Goal: Information Seeking & Learning: Learn about a topic

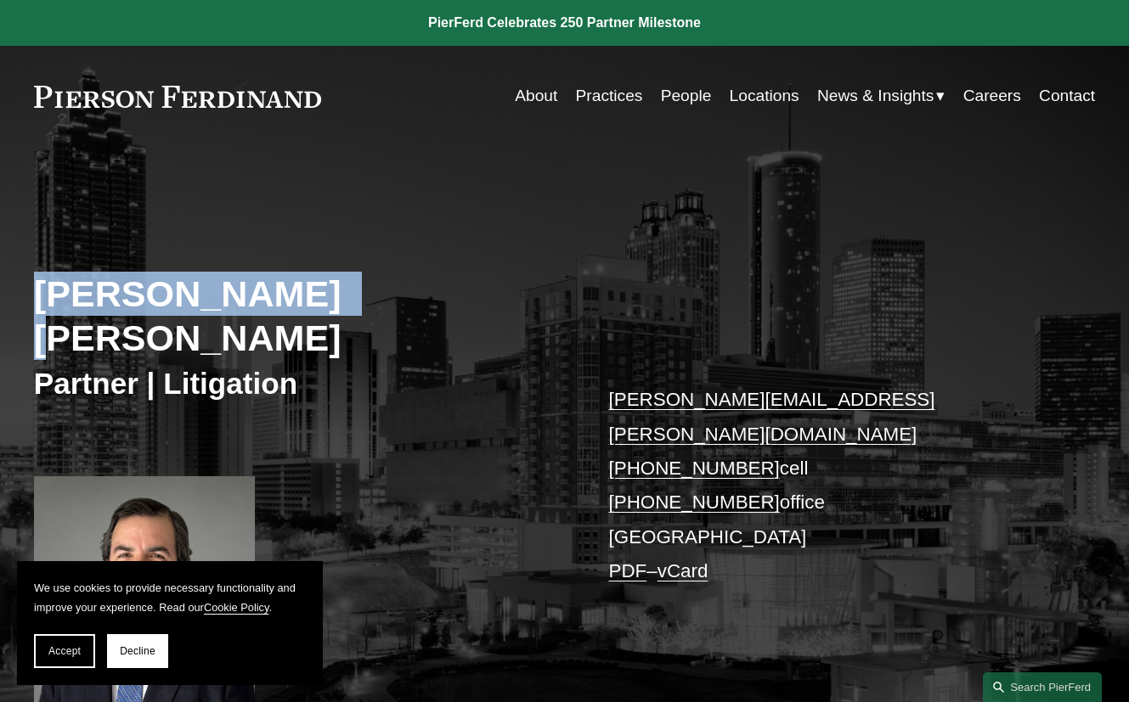
drag, startPoint x: 38, startPoint y: 297, endPoint x: 358, endPoint y: 306, distance: 320.3
click at [355, 306] on h2 "[PERSON_NAME] [PERSON_NAME]" at bounding box center [299, 316] width 531 height 88
click at [412, 306] on h2 "[PERSON_NAME] [PERSON_NAME]" at bounding box center [299, 316] width 531 height 88
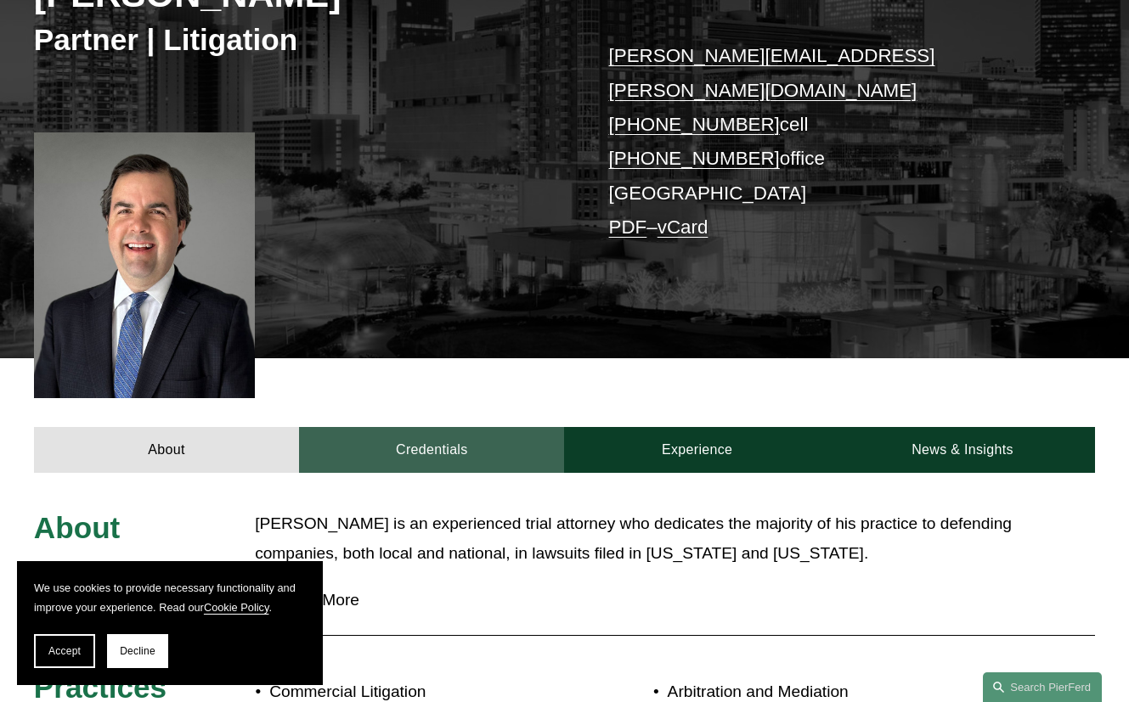
scroll to position [356, 0]
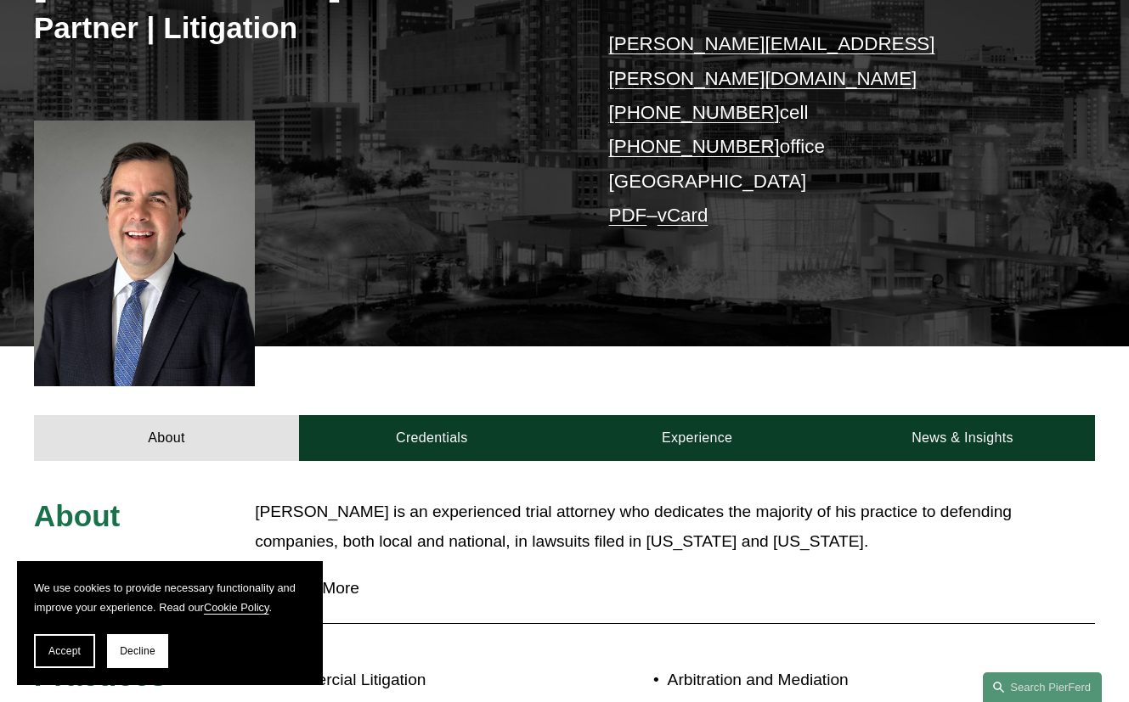
click at [318, 567] on button "Read More" at bounding box center [675, 589] width 840 height 44
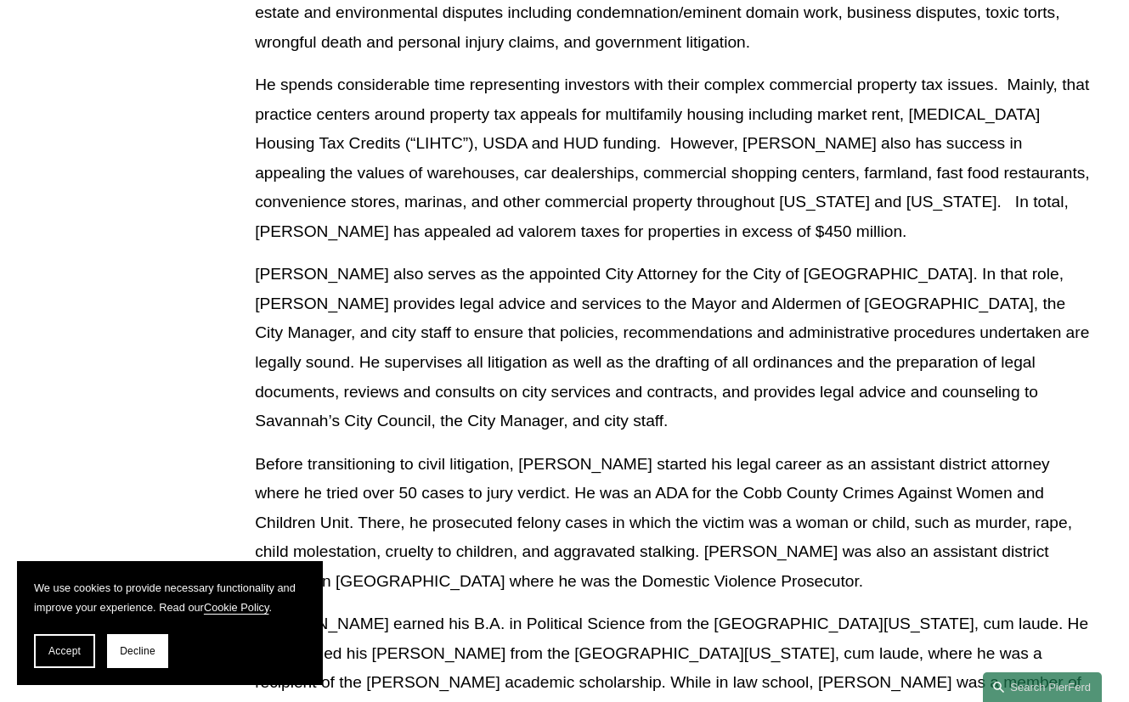
scroll to position [1070, 0]
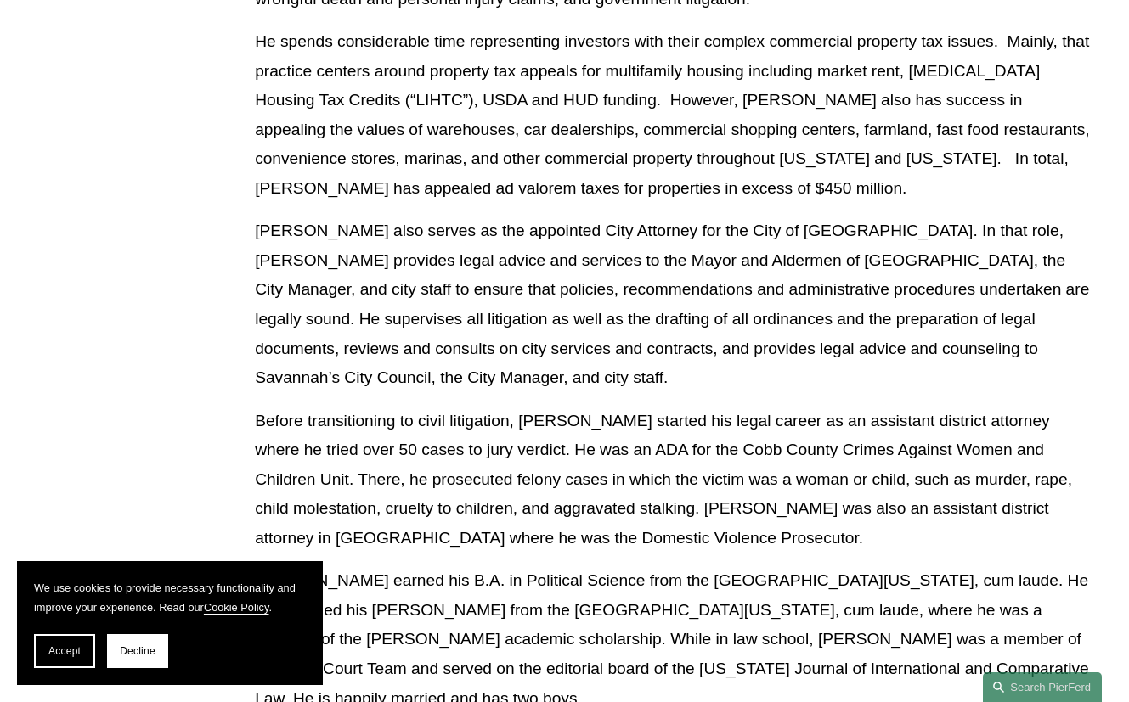
click at [469, 407] on p "Before transitioning to civil litigation, [PERSON_NAME] started his legal caree…" at bounding box center [675, 480] width 840 height 147
click at [505, 414] on p "Before transitioning to civil litigation, [PERSON_NAME] started his legal caree…" at bounding box center [675, 480] width 840 height 147
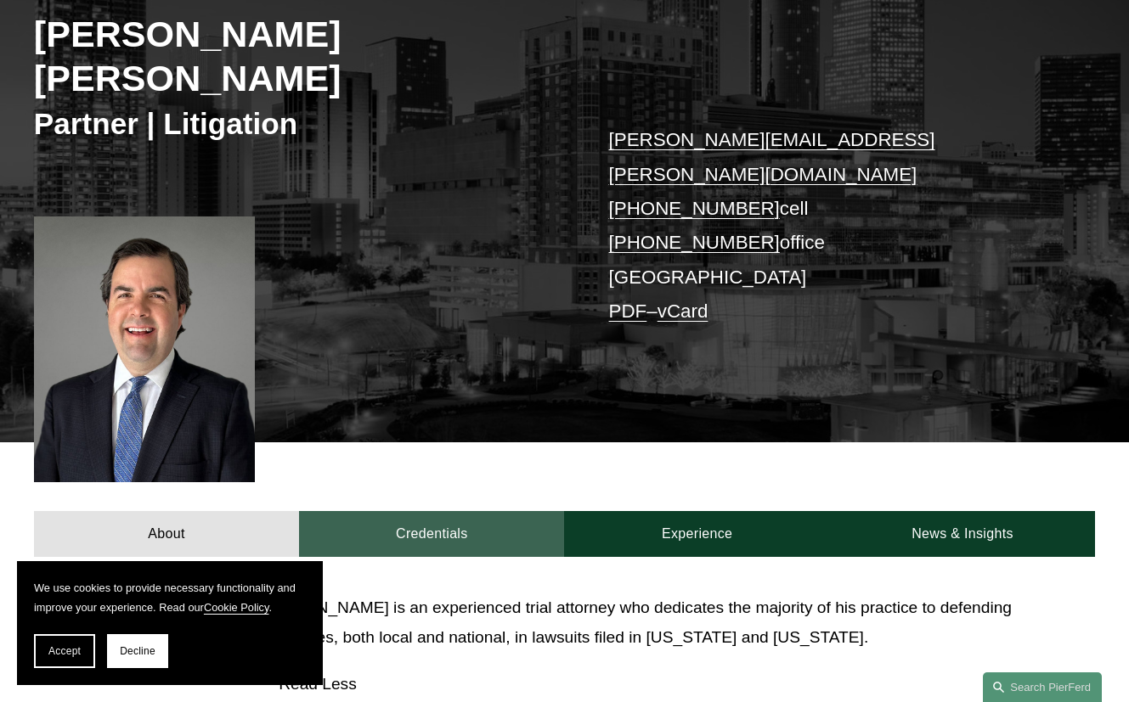
scroll to position [262, 0]
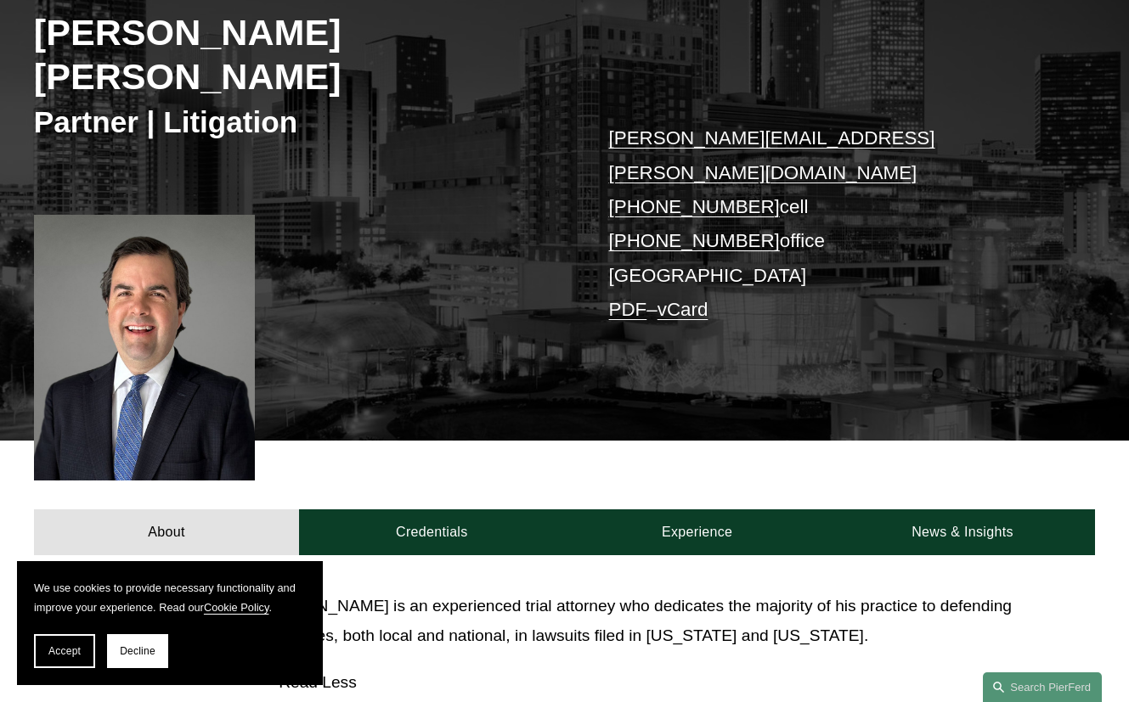
click at [436, 592] on p "[PERSON_NAME] is an experienced trial attorney who dedicates the majority of hi…" at bounding box center [675, 621] width 840 height 59
drag, startPoint x: 255, startPoint y: 534, endPoint x: 348, endPoint y: 534, distance: 93.4
click at [348, 592] on p "[PERSON_NAME] is an experienced trial attorney who dedicates the majority of hi…" at bounding box center [675, 621] width 840 height 59
drag, startPoint x: 568, startPoint y: 548, endPoint x: 632, endPoint y: 517, distance: 70.7
click at [568, 592] on p "[PERSON_NAME] is an experienced trial attorney who dedicates the majority of hi…" at bounding box center [675, 621] width 840 height 59
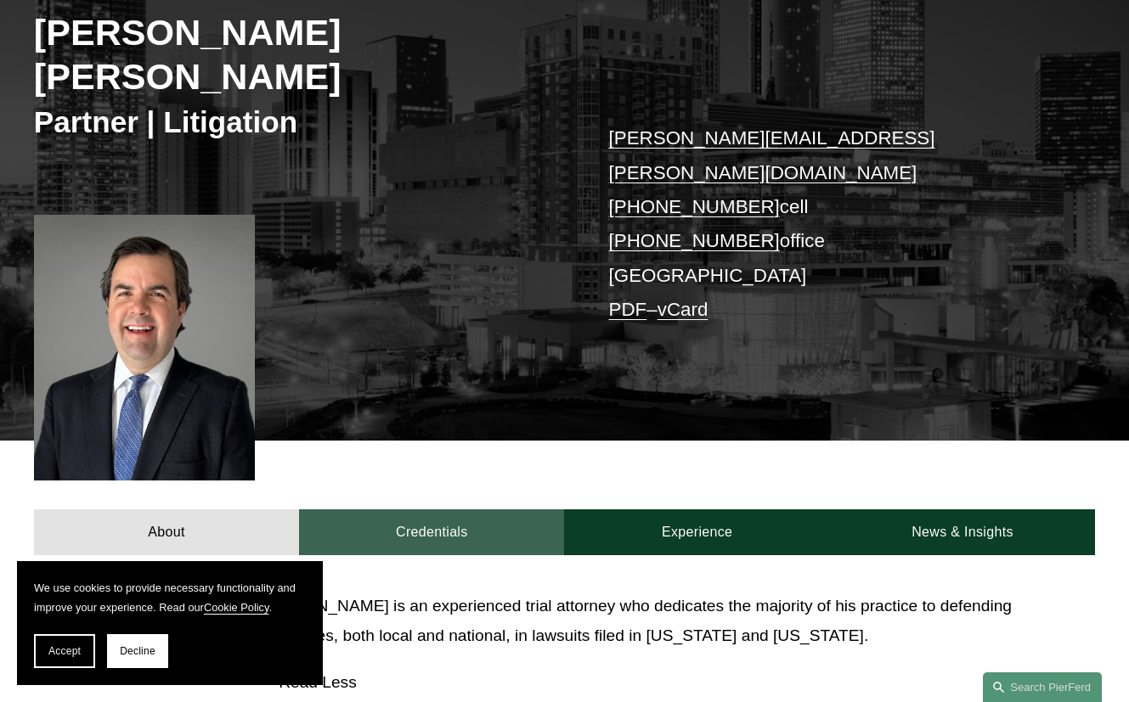
click at [437, 510] on link "Credentials" at bounding box center [431, 533] width 265 height 46
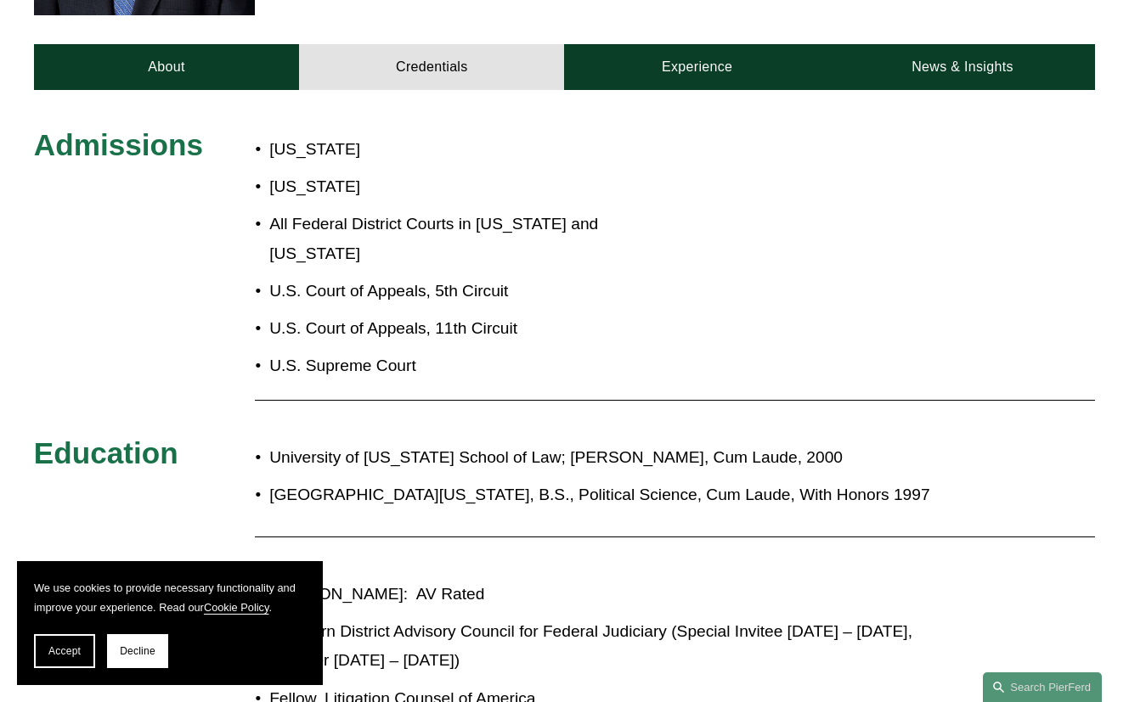
scroll to position [738, 0]
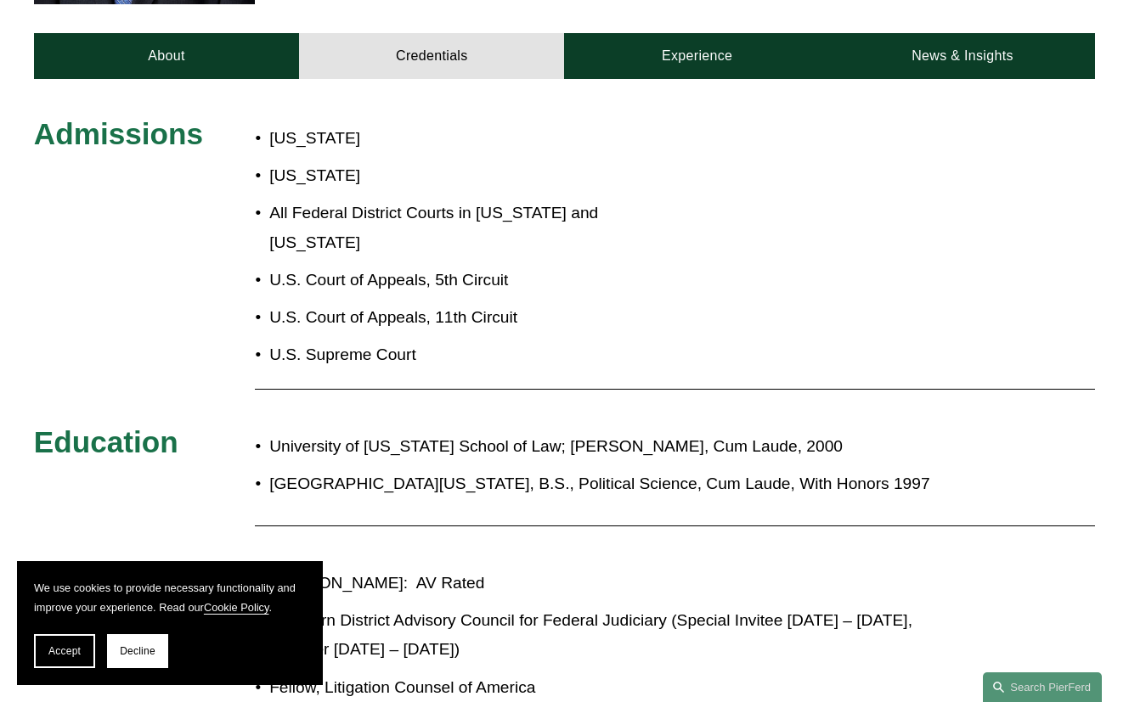
click at [307, 432] on p "University of [US_STATE] School of Law; [PERSON_NAME], Cum Laude, 2000" at bounding box center [615, 447] width 693 height 30
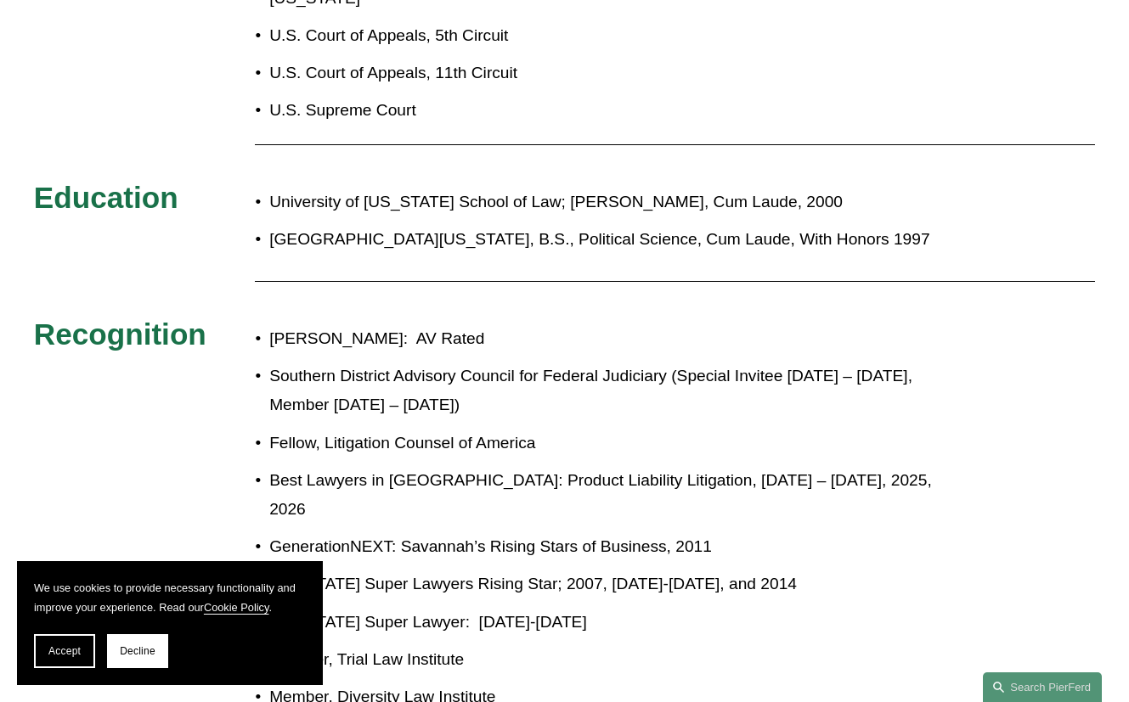
scroll to position [984, 0]
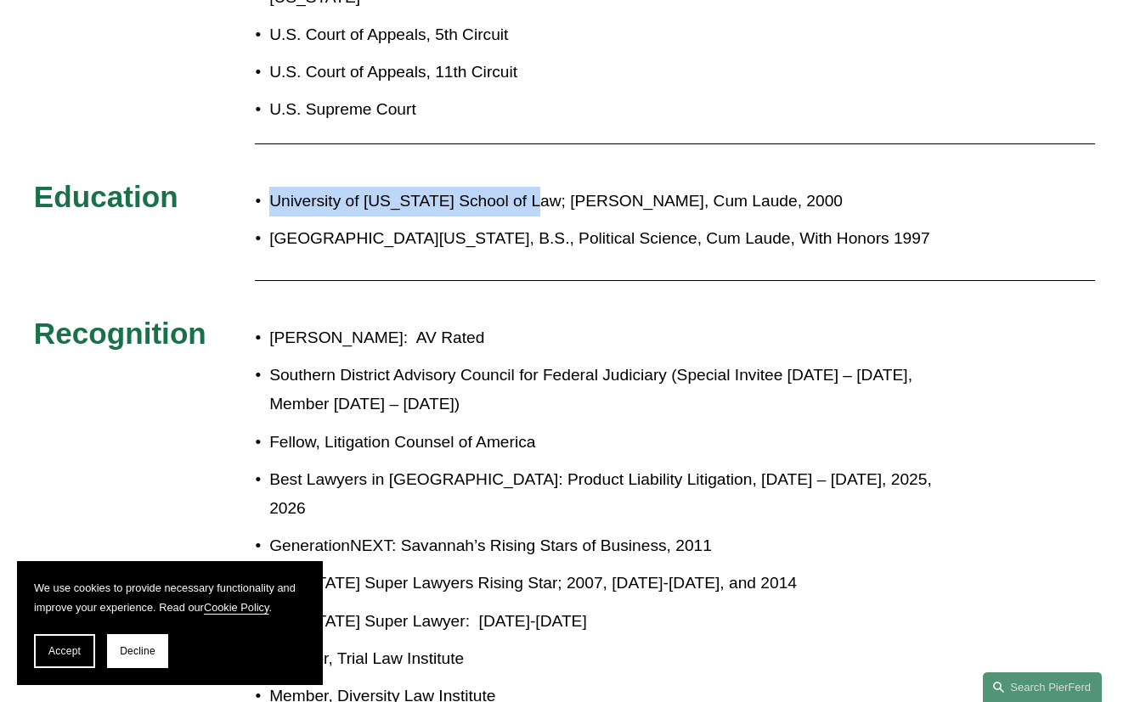
drag, startPoint x: 272, startPoint y: 132, endPoint x: 533, endPoint y: 128, distance: 261.6
click at [533, 187] on p "University of [US_STATE] School of Law; [PERSON_NAME], Cum Laude, 2000" at bounding box center [615, 202] width 693 height 30
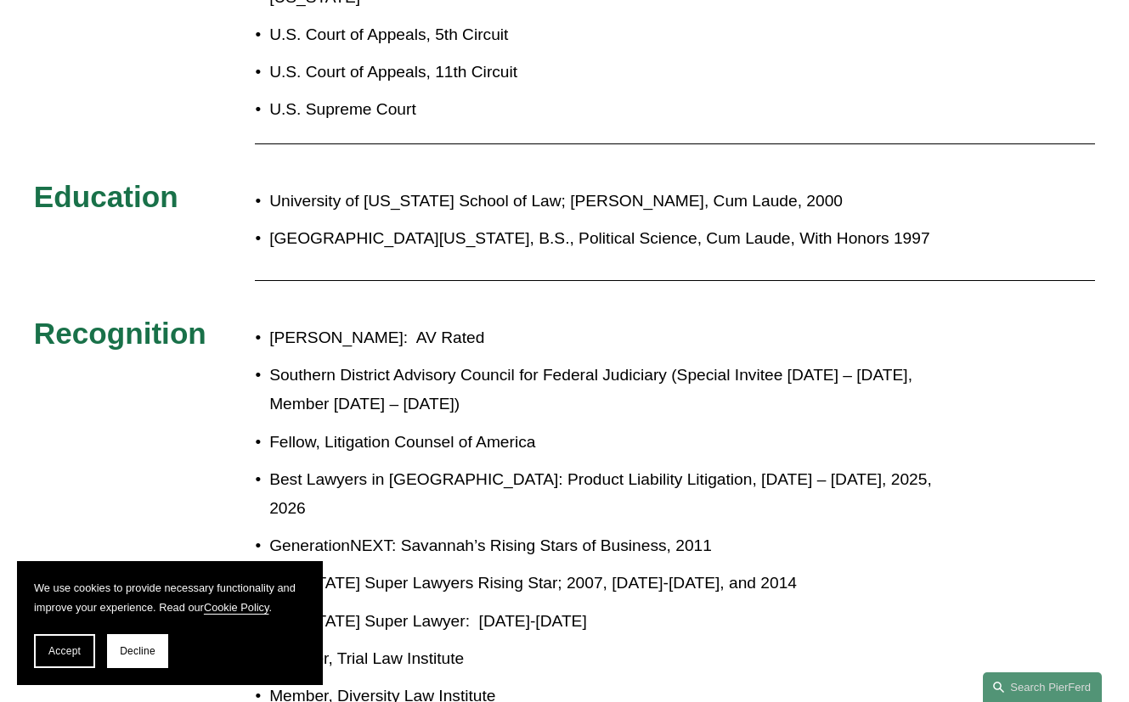
click at [484, 224] on p "[GEOGRAPHIC_DATA][US_STATE], B.S., Political Science, Cum Laude, With Honors 19…" at bounding box center [615, 239] width 693 height 30
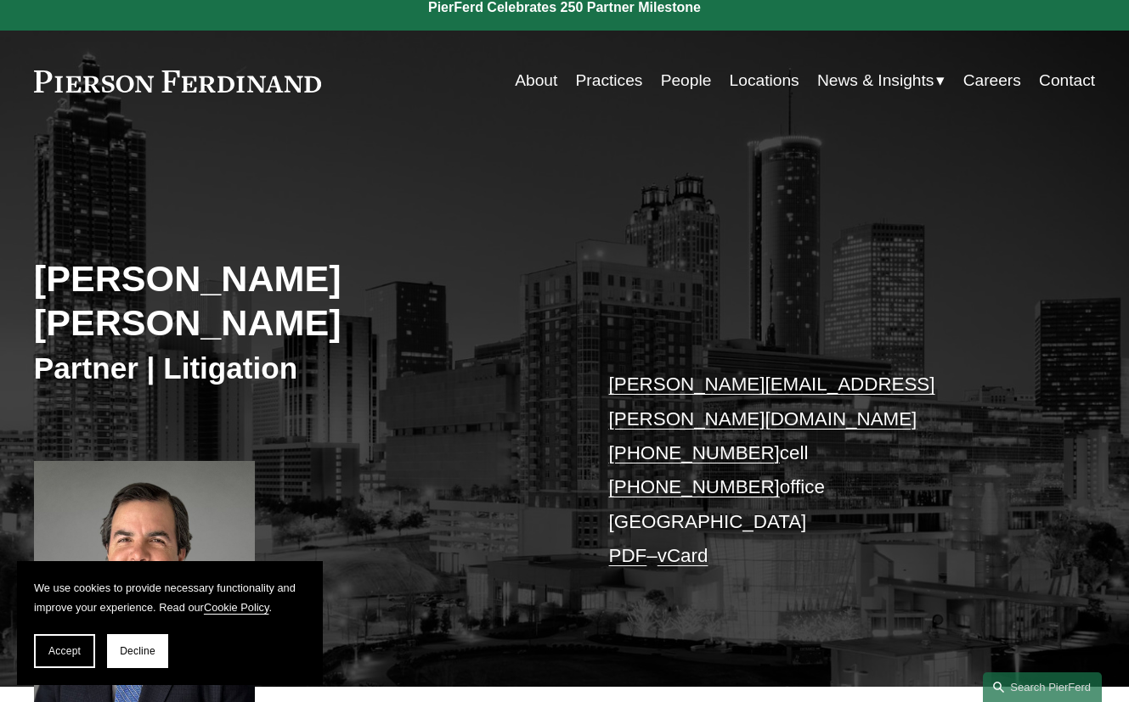
scroll to position [17, 0]
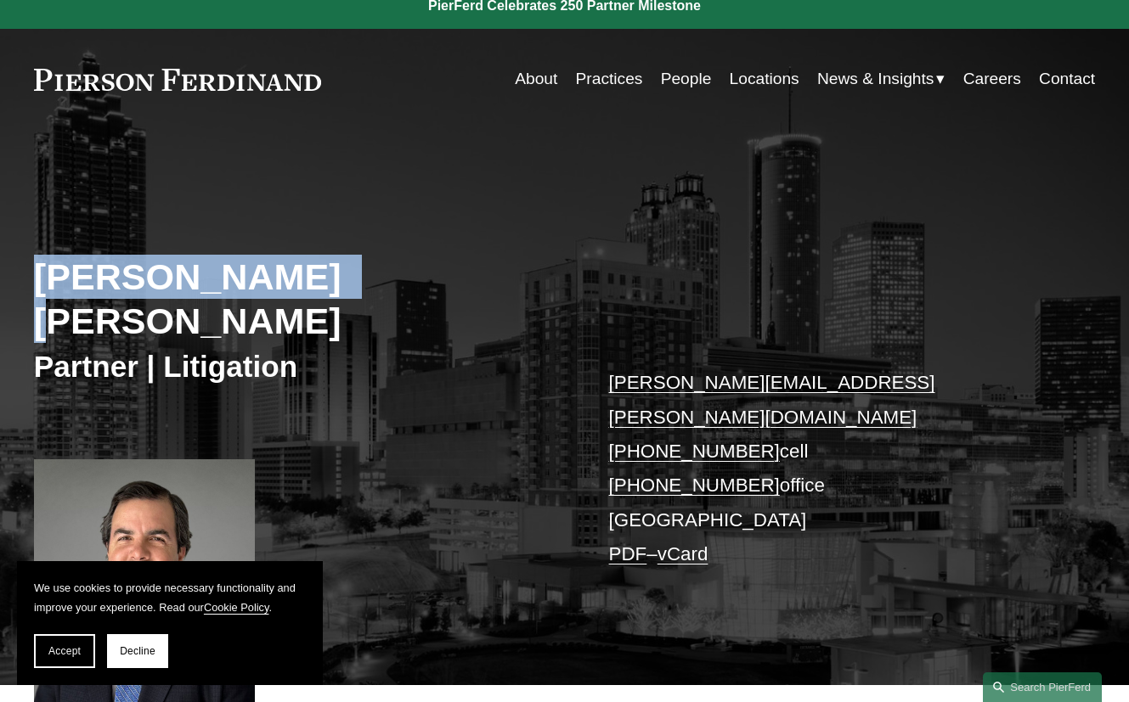
drag, startPoint x: 37, startPoint y: 272, endPoint x: 302, endPoint y: 278, distance: 264.2
click at [302, 278] on h2 "[PERSON_NAME] [PERSON_NAME]" at bounding box center [299, 299] width 531 height 88
